Goal: Information Seeking & Learning: Find specific fact

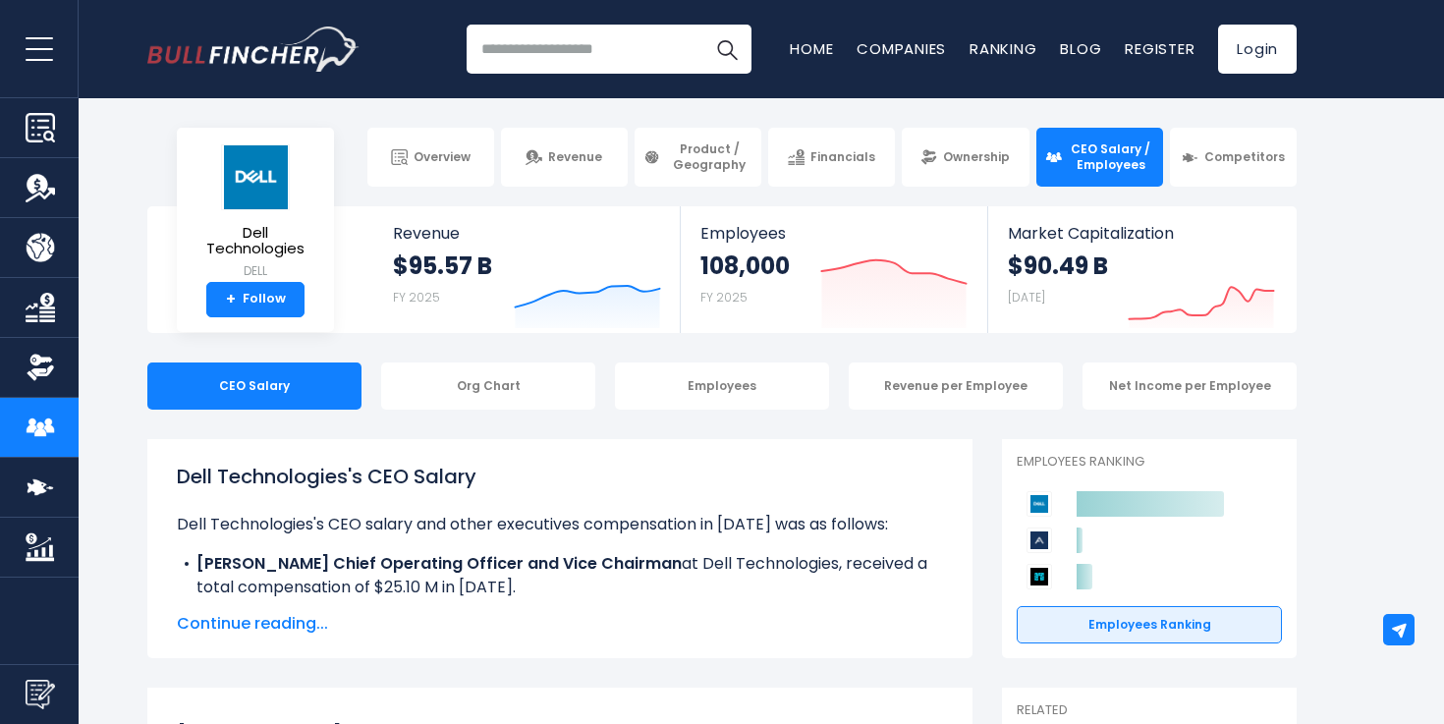
click at [846, 254] on icon "Created with Highcharts 12.1.2" at bounding box center [893, 287] width 147 height 83
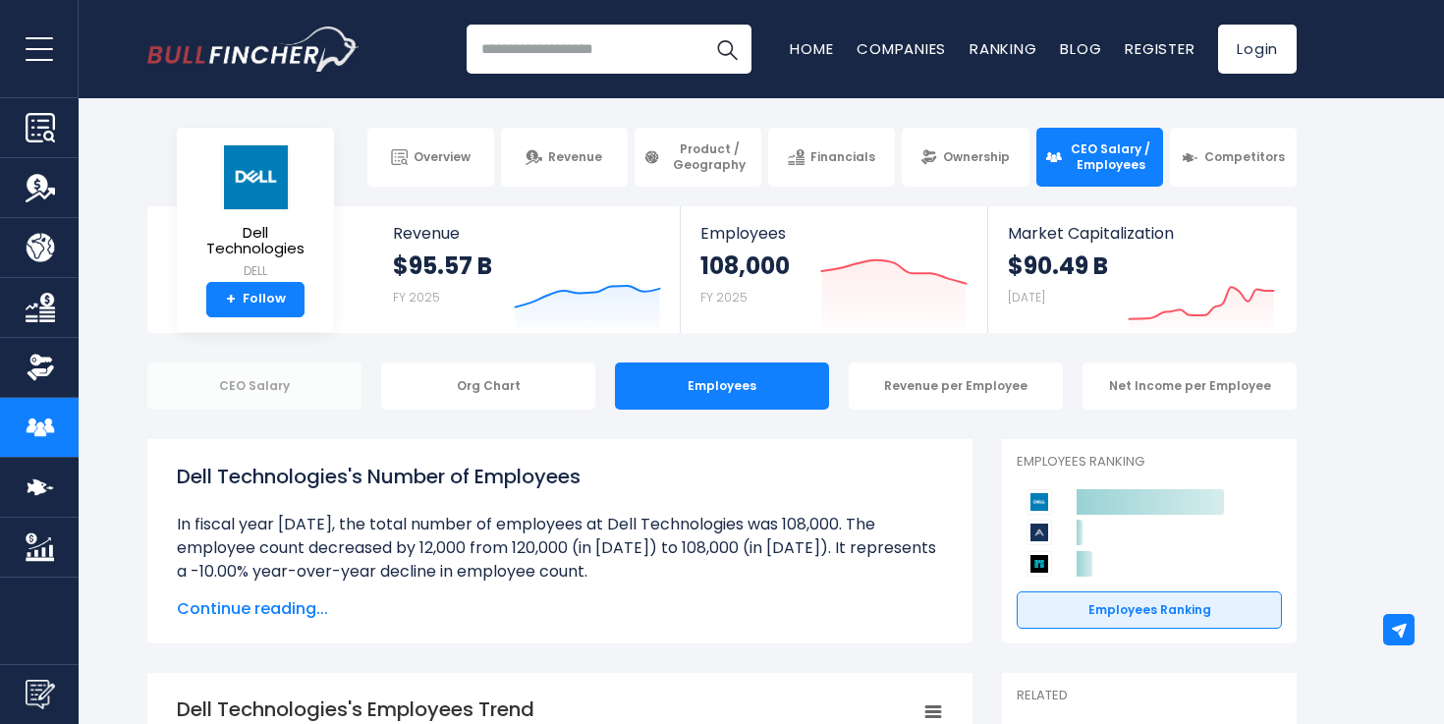
click at [246, 386] on div "CEO Salary" at bounding box center [254, 386] width 214 height 47
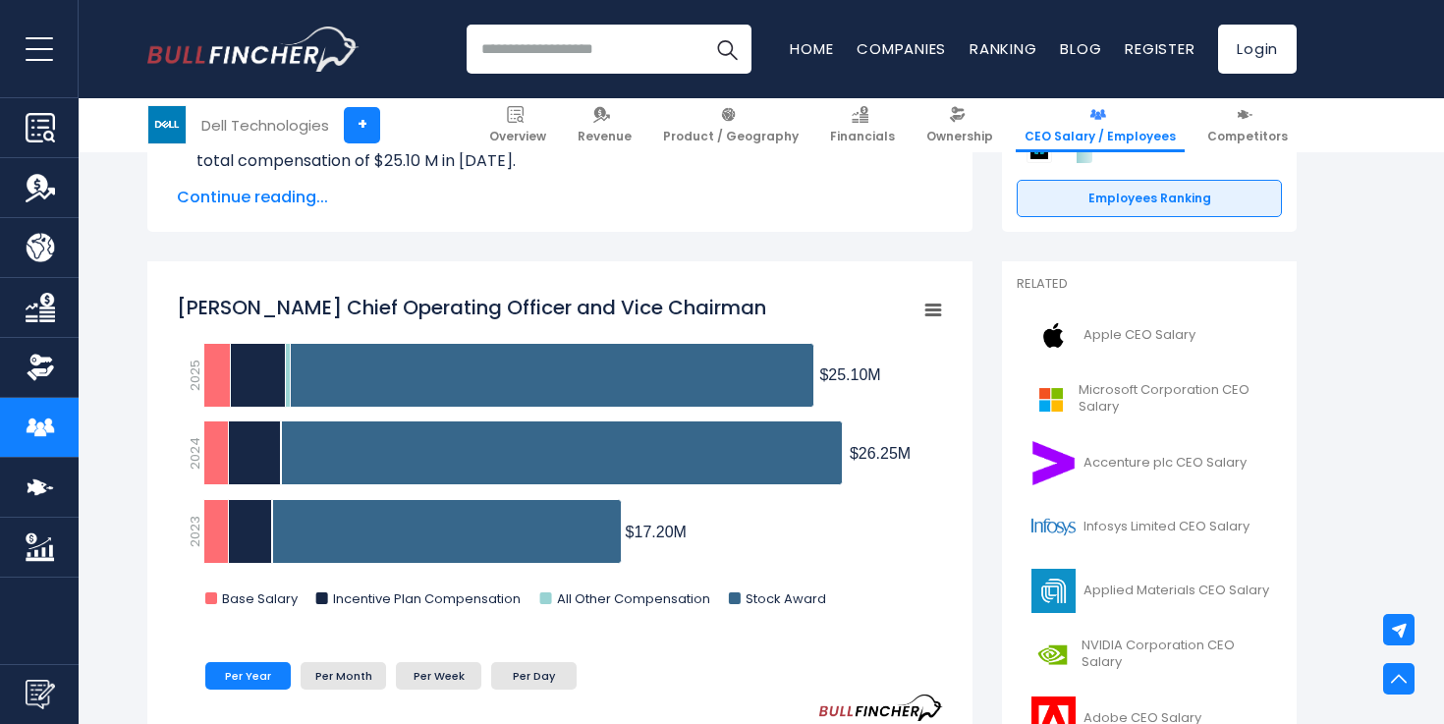
scroll to position [422, 0]
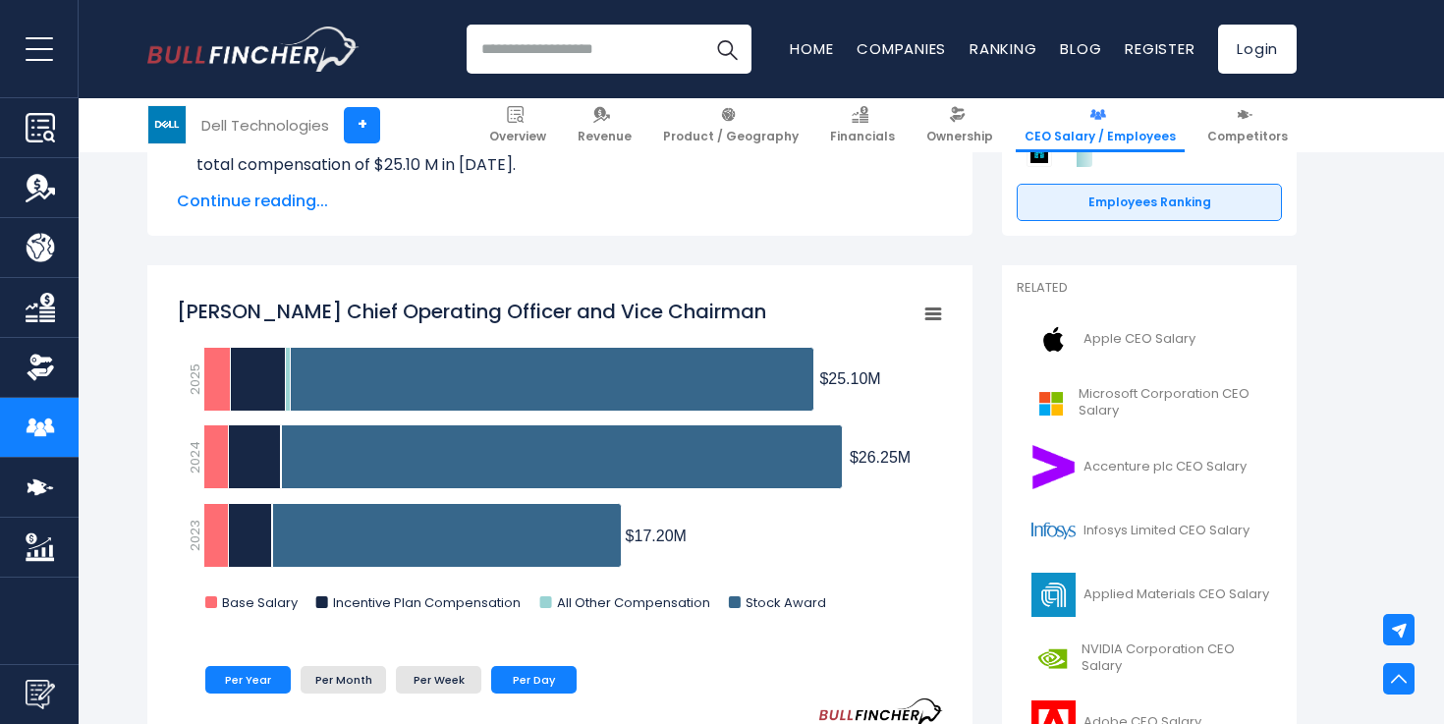
click at [520, 684] on li "Per Day" at bounding box center [533, 680] width 85 height 28
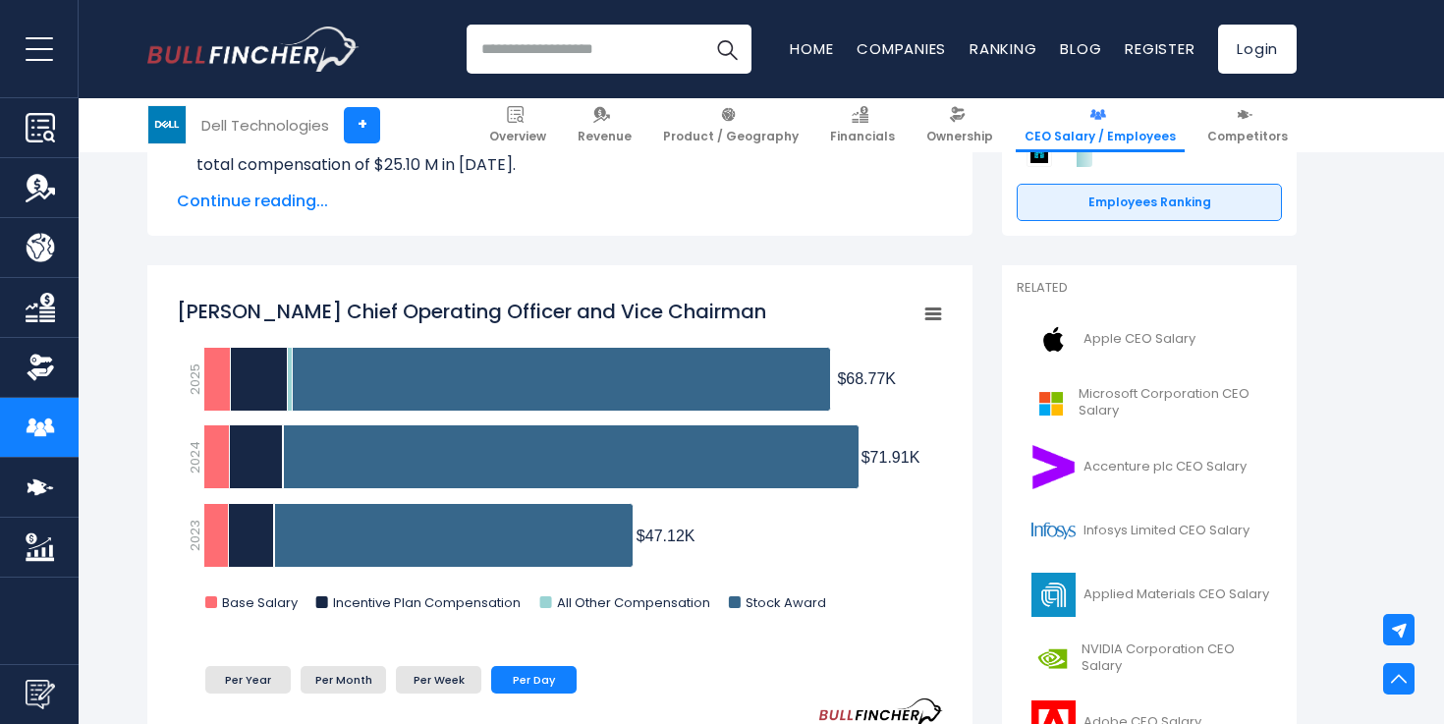
drag, startPoint x: 898, startPoint y: 370, endPoint x: 866, endPoint y: 376, distance: 33.0
click at [866, 376] on icon "Created with Highcharts 12.1.2 Chart context menu [PERSON_NAME] Chief Operating…" at bounding box center [560, 460] width 766 height 344
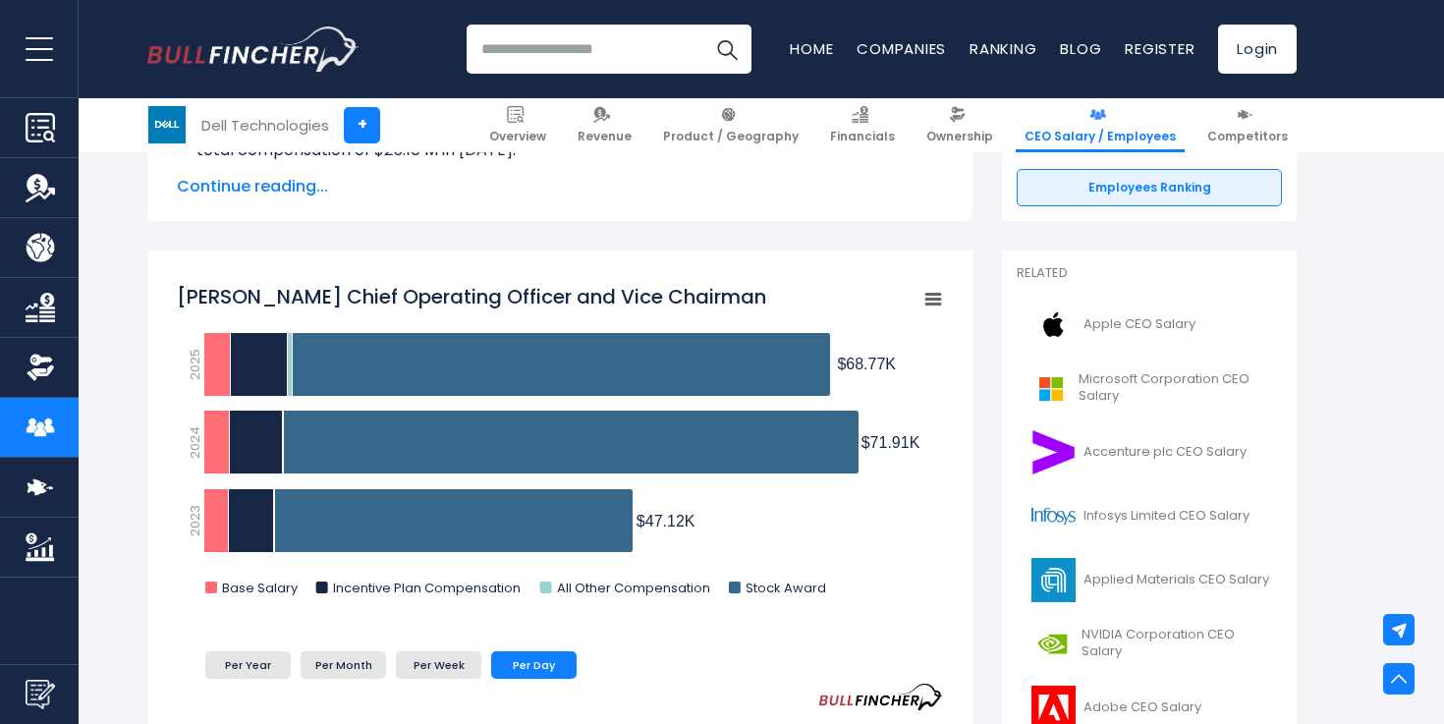
drag, startPoint x: 834, startPoint y: 359, endPoint x: 894, endPoint y: 366, distance: 60.4
click at [894, 366] on icon "Created with Highcharts 12.1.2 Chart context menu [PERSON_NAME] Chief Operating…" at bounding box center [560, 445] width 766 height 344
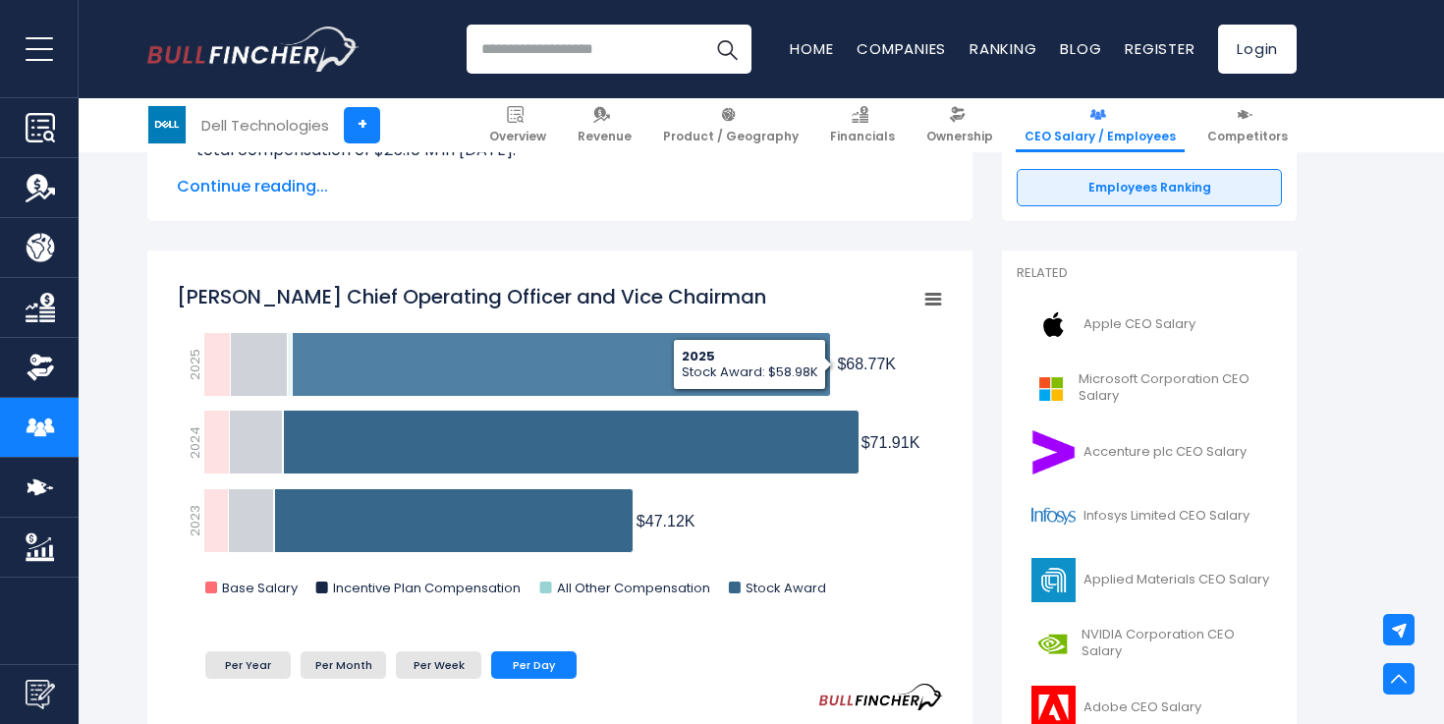
drag, startPoint x: 902, startPoint y: 365, endPoint x: 915, endPoint y: 382, distance: 21.0
click at [915, 382] on rect "Jeffrey W. Clarke Chief Operating Officer and Vice Chairman" at bounding box center [560, 445] width 766 height 344
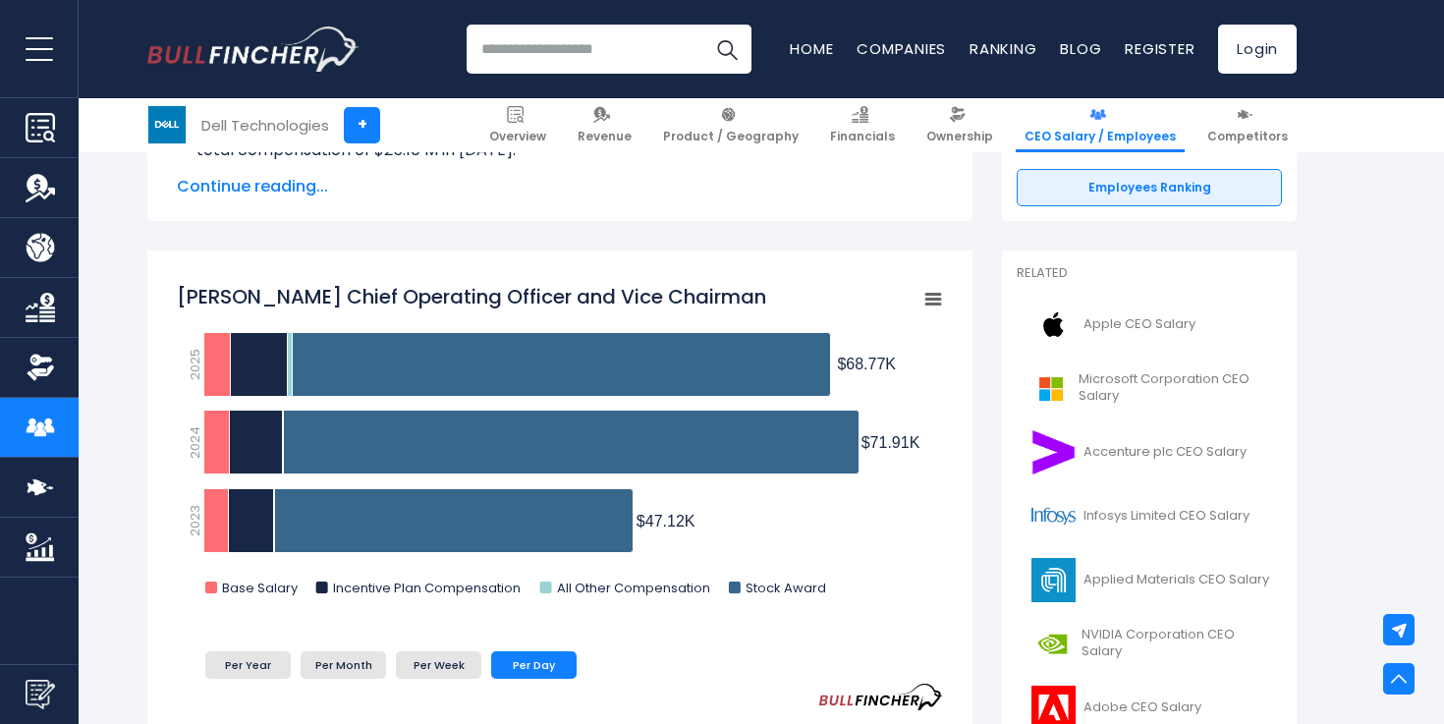
drag, startPoint x: 916, startPoint y: 432, endPoint x: 863, endPoint y: 434, distance: 53.1
click at [863, 434] on icon "Created with Highcharts 12.1.2 Chart context menu [PERSON_NAME] Chief Operating…" at bounding box center [560, 445] width 766 height 344
